Goal: Book appointment/travel/reservation

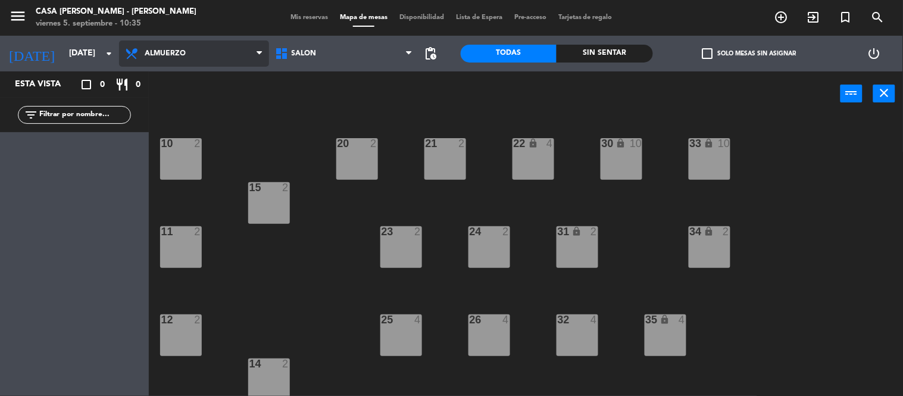
click at [154, 64] on span "Almuerzo" at bounding box center [194, 53] width 150 height 26
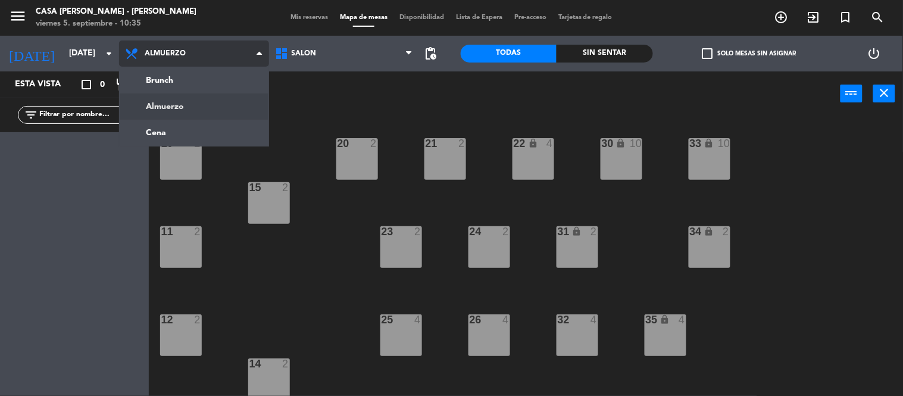
click at [176, 105] on ng-component "menu Casa [PERSON_NAME] - [PERSON_NAME] [DATE] 5. septiembre - 10:35 Mis reserv…" at bounding box center [451, 198] width 903 height 397
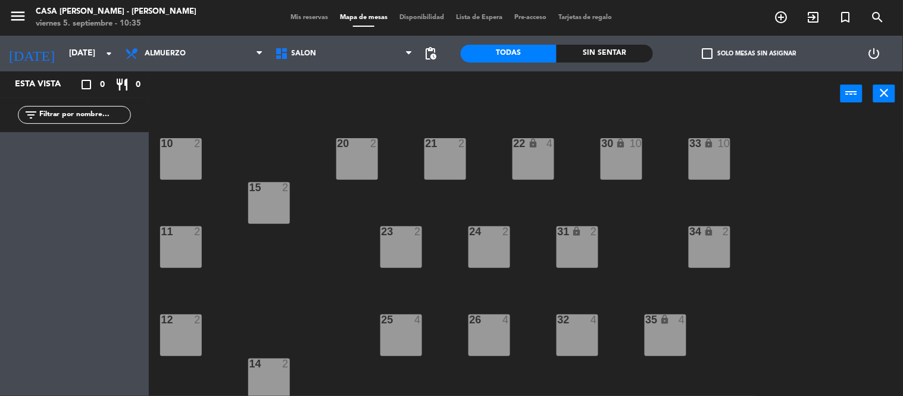
click at [708, 56] on span "check_box_outline_blank" at bounding box center [707, 53] width 11 height 11
click at [749, 54] on input "check_box_outline_blank Solo mesas sin asignar" at bounding box center [749, 54] width 0 height 0
click at [708, 56] on span "check_box" at bounding box center [707, 53] width 11 height 11
click at [749, 54] on input "check_box Solo mesas sin asignar" at bounding box center [749, 54] width 0 height 0
click at [158, 57] on span "Almuerzo" at bounding box center [165, 53] width 41 height 8
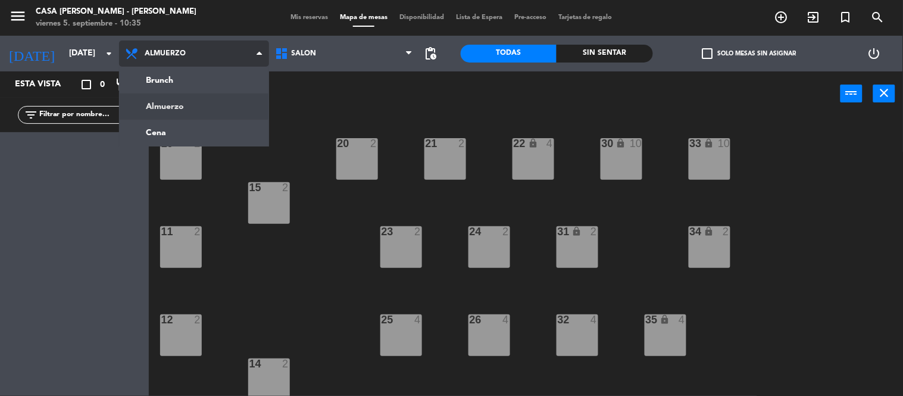
click at [182, 43] on span "Almuerzo" at bounding box center [194, 53] width 150 height 26
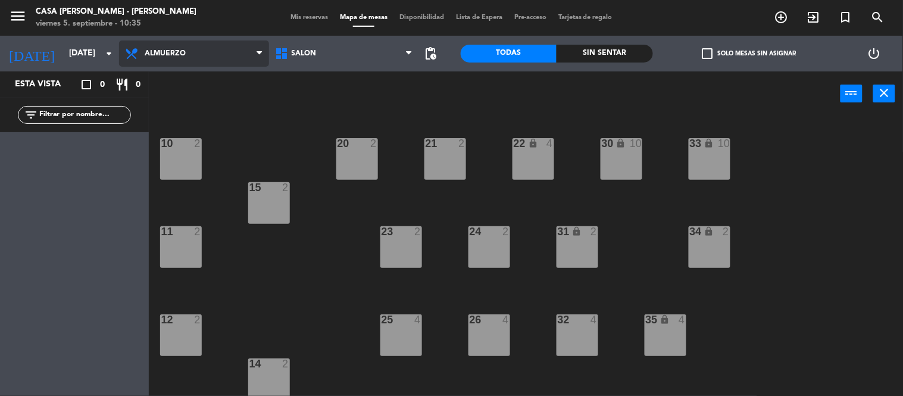
click at [188, 57] on span "Almuerzo" at bounding box center [194, 53] width 150 height 26
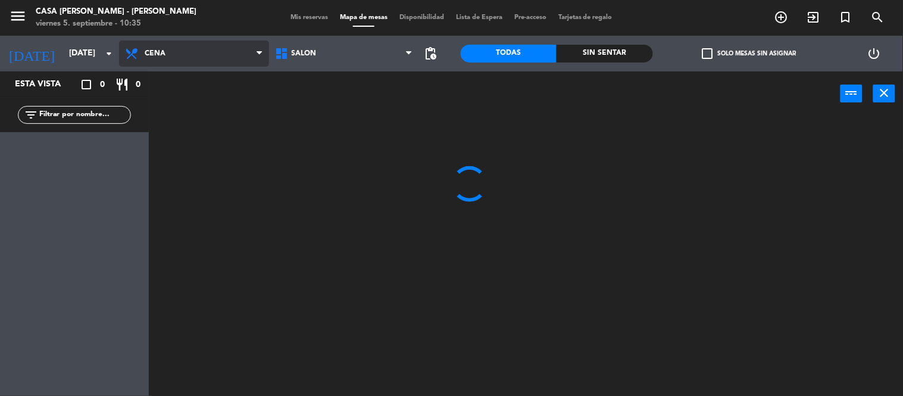
click at [185, 132] on ng-component "menu Casa [PERSON_NAME] - [PERSON_NAME] [DATE] 5. septiembre - 10:35 Mis reserv…" at bounding box center [451, 198] width 903 height 397
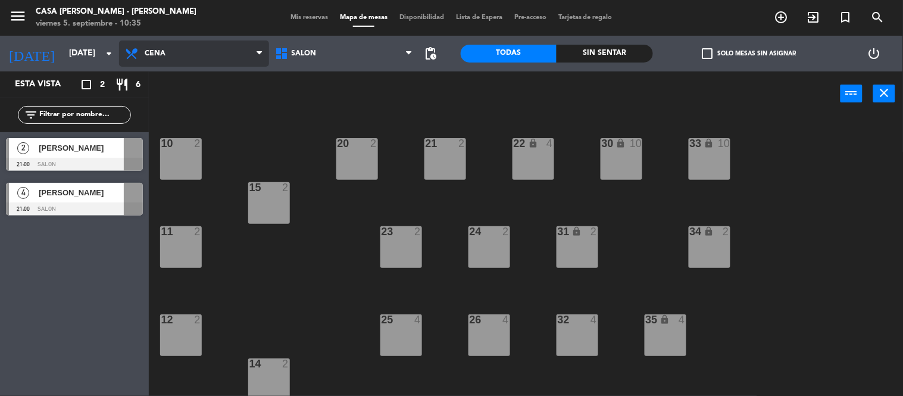
click at [191, 60] on span "Cena" at bounding box center [194, 53] width 150 height 26
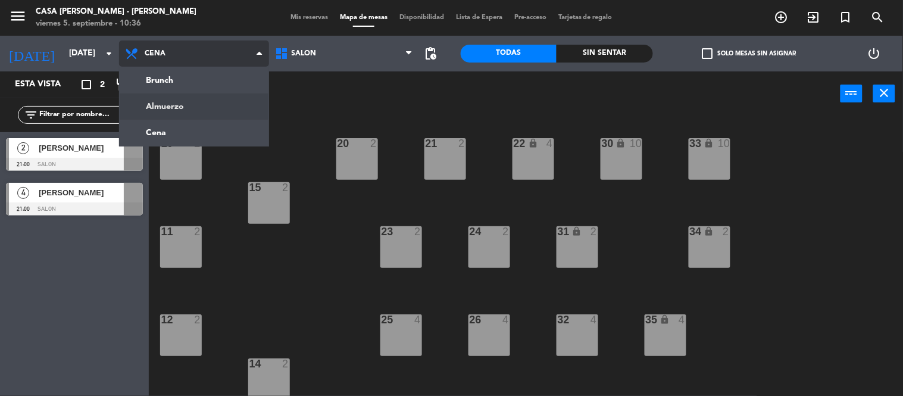
click at [194, 104] on ng-component "menu Casa [PERSON_NAME] - [PERSON_NAME] [DATE] 5. septiembre - 10:36 Mis reserv…" at bounding box center [451, 198] width 903 height 397
